Goal: Task Accomplishment & Management: Use online tool/utility

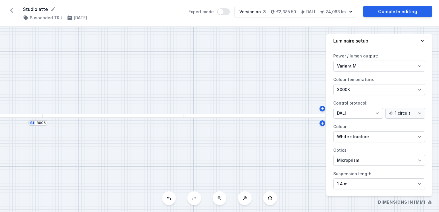
select select "M"
select select "3000"
select select "4"
click at [11, 11] on icon at bounding box center [11, 10] width 3 height 5
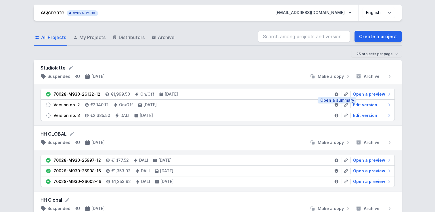
click at [338, 93] on icon at bounding box center [336, 94] width 5 height 5
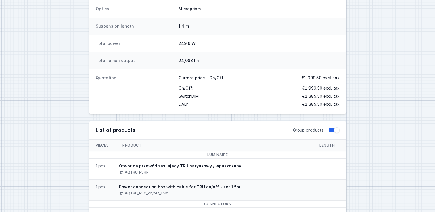
scroll to position [259, 0]
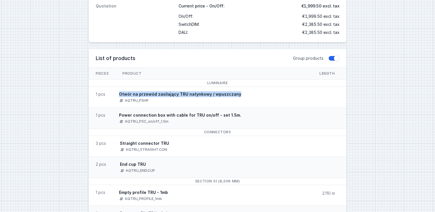
drag, startPoint x: 236, startPoint y: 94, endPoint x: 119, endPoint y: 91, distance: 117.6
click at [119, 91] on span "Otwór na przewód zasilający TRU natynkowy / wpuszczany AQTRU_PSHP" at bounding box center [180, 97] width 136 height 21
copy div "Otwór na przewód zasilający TRU natynkowy / wpuszczany"
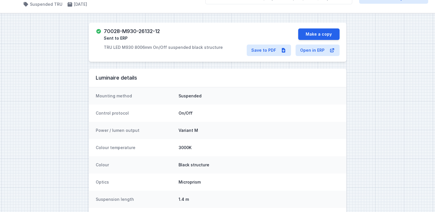
scroll to position [0, 0]
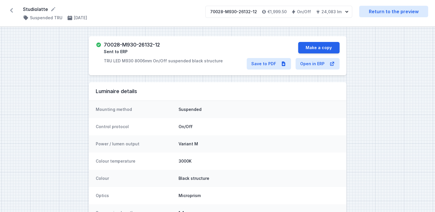
click at [11, 9] on icon at bounding box center [11, 10] width 3 height 5
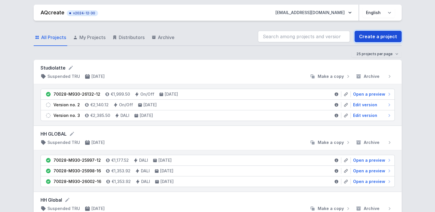
drag, startPoint x: 380, startPoint y: 38, endPoint x: 373, endPoint y: 36, distance: 7.2
click at [380, 38] on link "Create a project" at bounding box center [377, 36] width 47 height 11
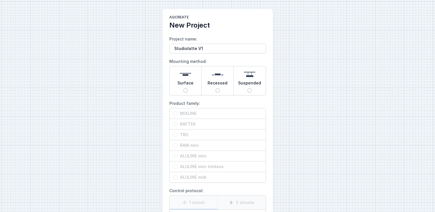
type input "Studiolatte V1"
click at [247, 80] on span "Suspended" at bounding box center [249, 84] width 23 height 8
click at [247, 88] on input "Suspended" at bounding box center [249, 90] width 5 height 5
radio input "true"
click at [212, 135] on span "TRU" at bounding box center [220, 135] width 84 height 6
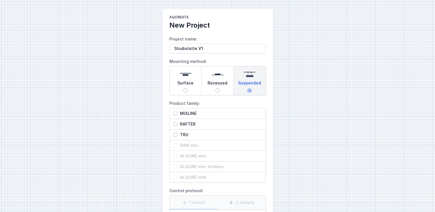
click at [178, 135] on input "TRU" at bounding box center [175, 134] width 5 height 5
radio input "true"
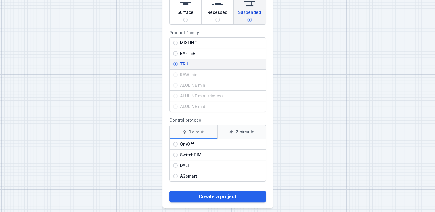
scroll to position [75, 0]
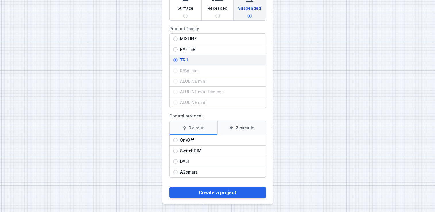
click at [220, 159] on span "DALI" at bounding box center [220, 162] width 84 height 6
click at [178, 159] on input "DALI" at bounding box center [175, 161] width 5 height 5
radio input "true"
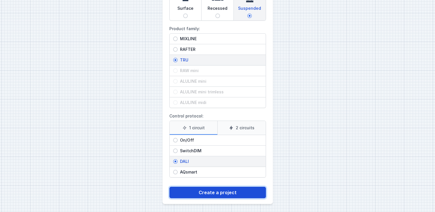
click at [230, 193] on button "Create a project" at bounding box center [217, 192] width 97 height 11
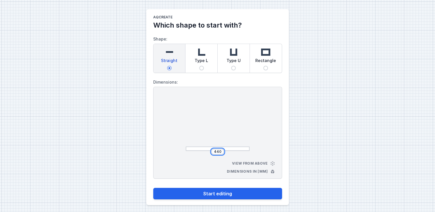
click at [221, 151] on input "440" at bounding box center [217, 151] width 9 height 5
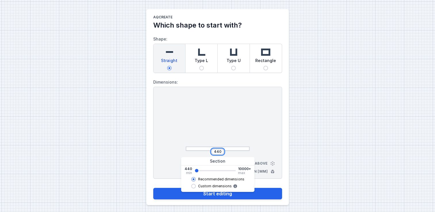
click at [221, 151] on input "440" at bounding box center [217, 151] width 9 height 5
type input "4"
type input "1000"
click at [153, 188] on button "Start editing" at bounding box center [217, 193] width 129 height 11
type input "1000"
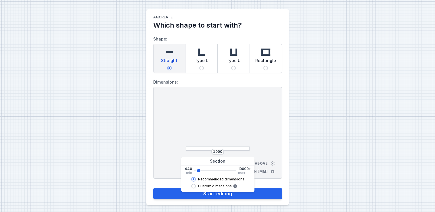
select select "M"
select select "3000"
select select "4"
select select "opal"
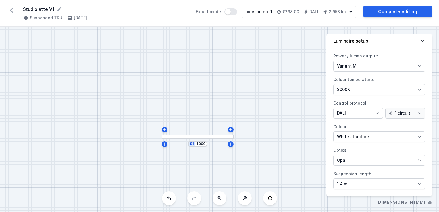
drag, startPoint x: 245, startPoint y: 140, endPoint x: 222, endPoint y: 149, distance: 24.8
click at [225, 151] on div "S1 1000" at bounding box center [219, 119] width 439 height 185
click at [247, 201] on button at bounding box center [245, 198] width 14 height 14
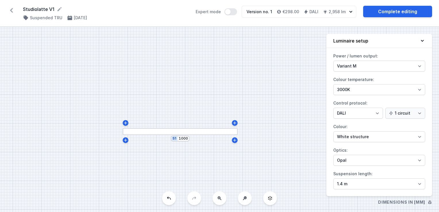
click at [247, 201] on button at bounding box center [245, 198] width 14 height 14
click at [247, 201] on div "S1 1000" at bounding box center [219, 119] width 439 height 185
click at [218, 202] on button at bounding box center [220, 198] width 14 height 14
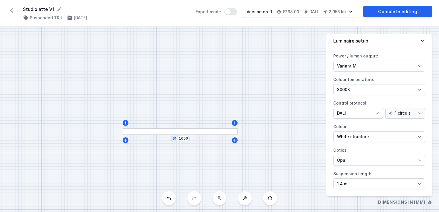
click at [218, 202] on button at bounding box center [220, 198] width 14 height 14
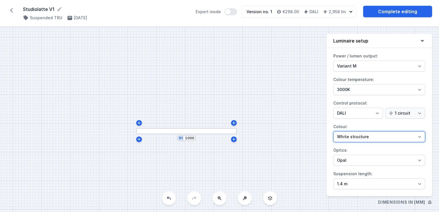
click at [370, 138] on select "White structure Black structure Gold structure Copper Gray Another colour (from…" at bounding box center [379, 136] width 92 height 11
select select "2"
click at [333, 131] on select "White structure Black structure Gold structure Copper Gray Another colour (from…" at bounding box center [379, 136] width 92 height 11
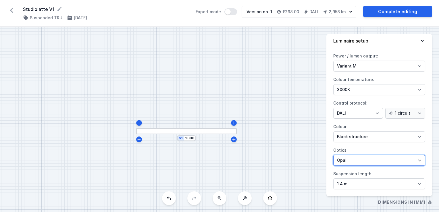
click at [371, 159] on select "Microprism Opal" at bounding box center [379, 160] width 92 height 11
select select "microprism"
click at [333, 155] on select "Microprism Opal" at bounding box center [379, 160] width 92 height 11
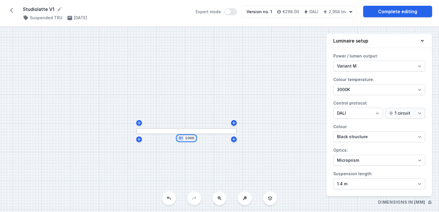
click at [193, 140] on input "1000" at bounding box center [189, 138] width 9 height 5
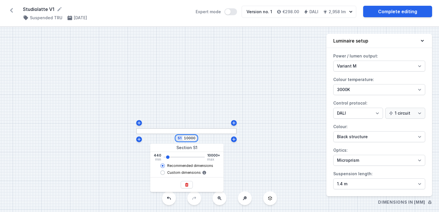
type input "9968"
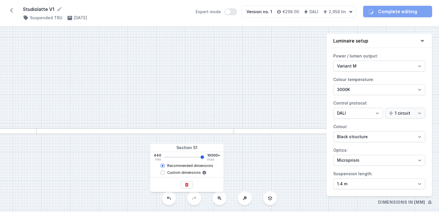
type input "9960"
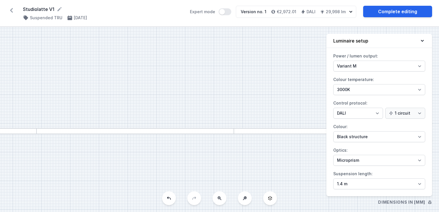
click at [218, 201] on icon at bounding box center [219, 198] width 5 height 5
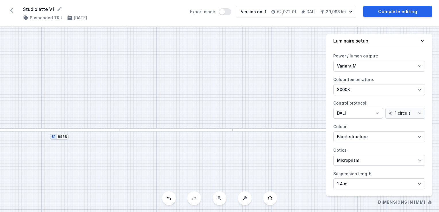
click at [218, 201] on icon at bounding box center [219, 198] width 5 height 5
click at [218, 201] on div "S1 9968" at bounding box center [219, 119] width 439 height 185
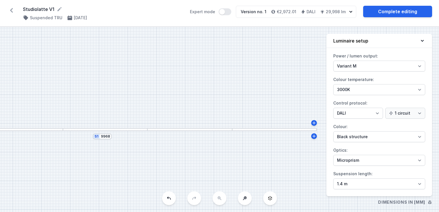
click at [218, 201] on div "S1 9968" at bounding box center [219, 119] width 439 height 185
drag, startPoint x: 103, startPoint y: 151, endPoint x: 72, endPoint y: 138, distance: 33.5
click at [72, 139] on div "S1 9968" at bounding box center [219, 119] width 439 height 185
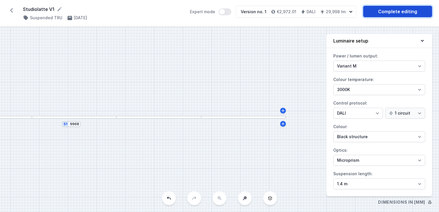
click at [380, 9] on link "Complete editing" at bounding box center [397, 11] width 69 height 11
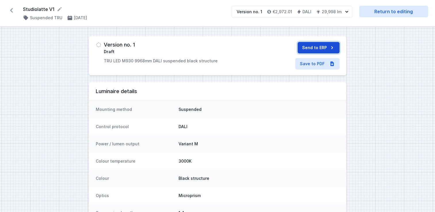
click at [319, 48] on button "Send to ERP" at bounding box center [318, 47] width 42 height 11
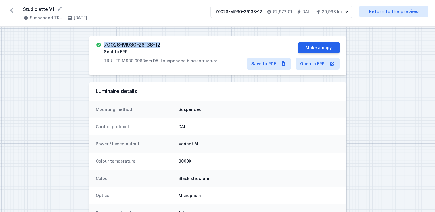
drag, startPoint x: 162, startPoint y: 44, endPoint x: 104, endPoint y: 47, distance: 58.4
click at [104, 47] on div "70028-M930-26138-12 Sent to ERP TRU LED M930 9968mm DALI suspended black struct…" at bounding box center [161, 53] width 114 height 22
copy h3 "70028-M930-26138-12"
